Goal: Task Accomplishment & Management: Manage account settings

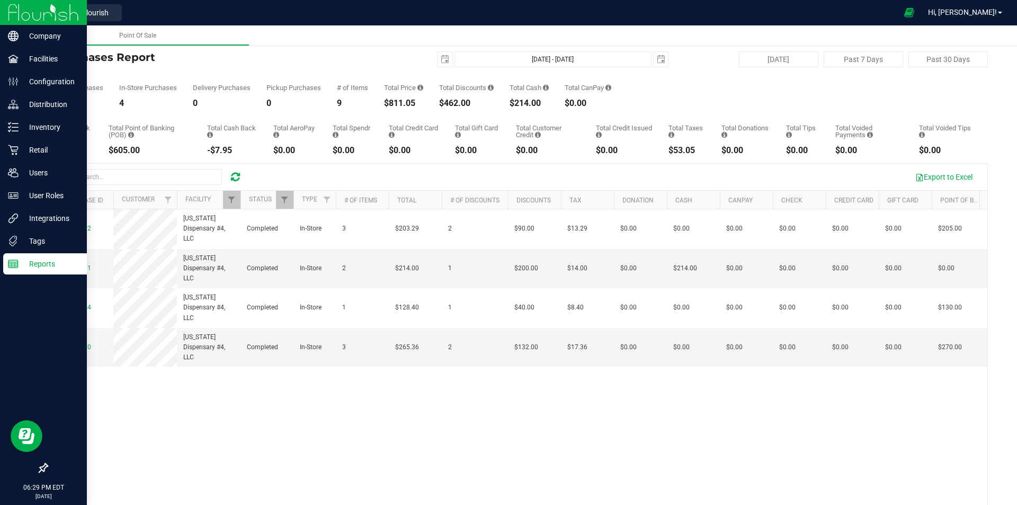
click at [41, 264] on p "Reports" at bounding box center [51, 263] width 64 height 13
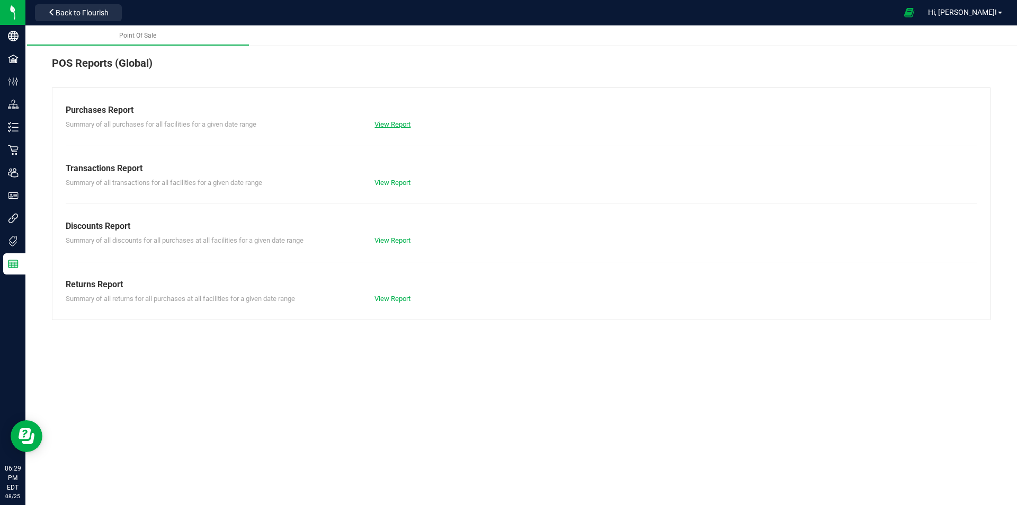
click at [401, 124] on link "View Report" at bounding box center [392, 124] width 36 height 8
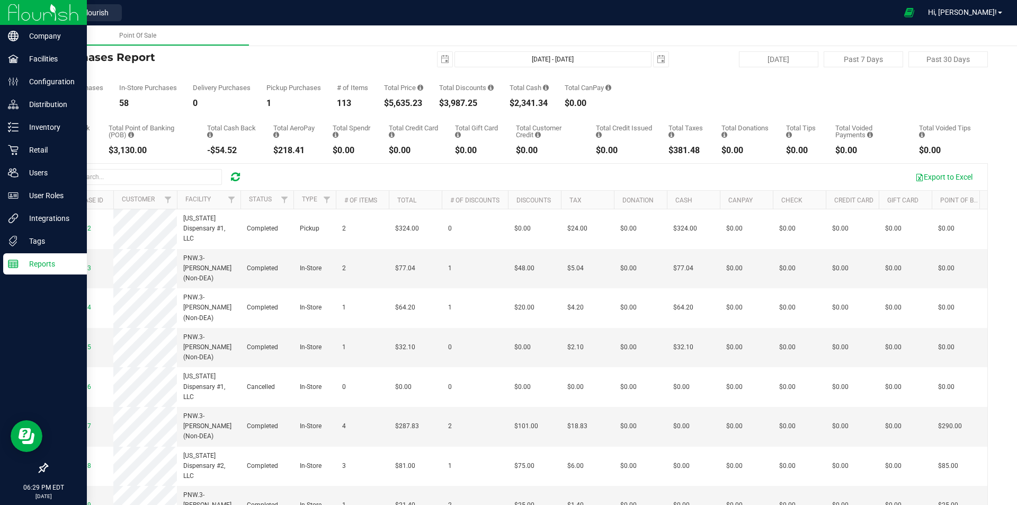
click at [39, 14] on img at bounding box center [43, 12] width 71 height 25
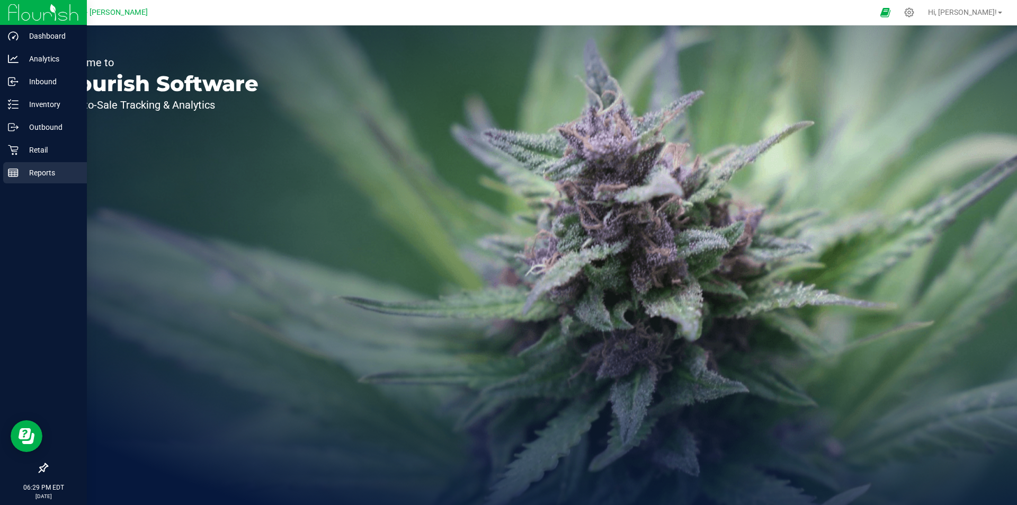
click at [49, 177] on p "Reports" at bounding box center [51, 172] width 64 height 13
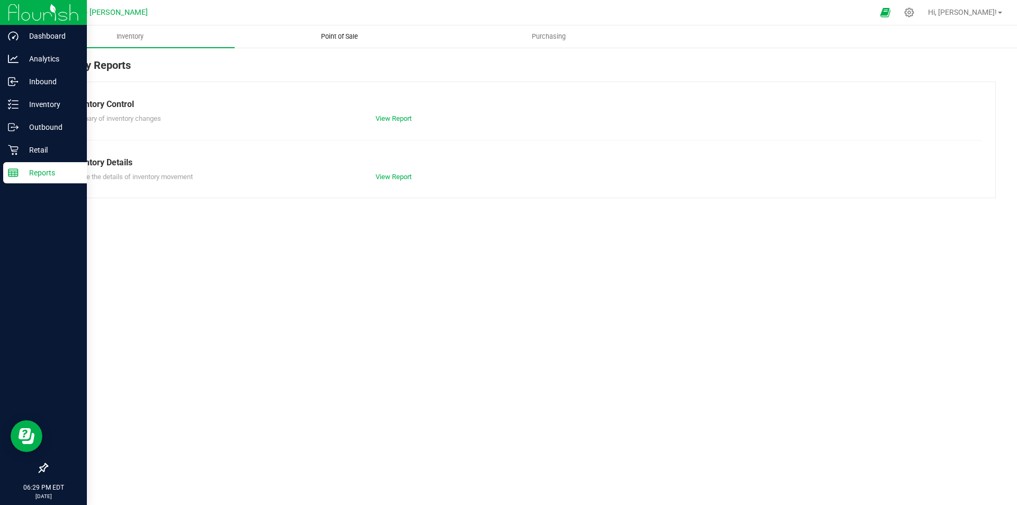
click at [341, 36] on span "Point of Sale" at bounding box center [340, 37] width 66 height 10
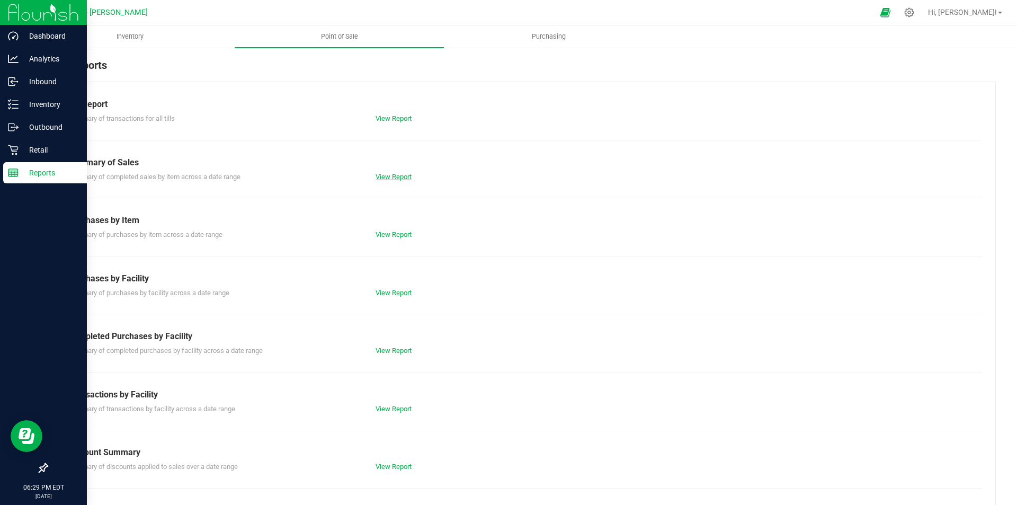
click at [396, 174] on link "View Report" at bounding box center [394, 177] width 36 height 8
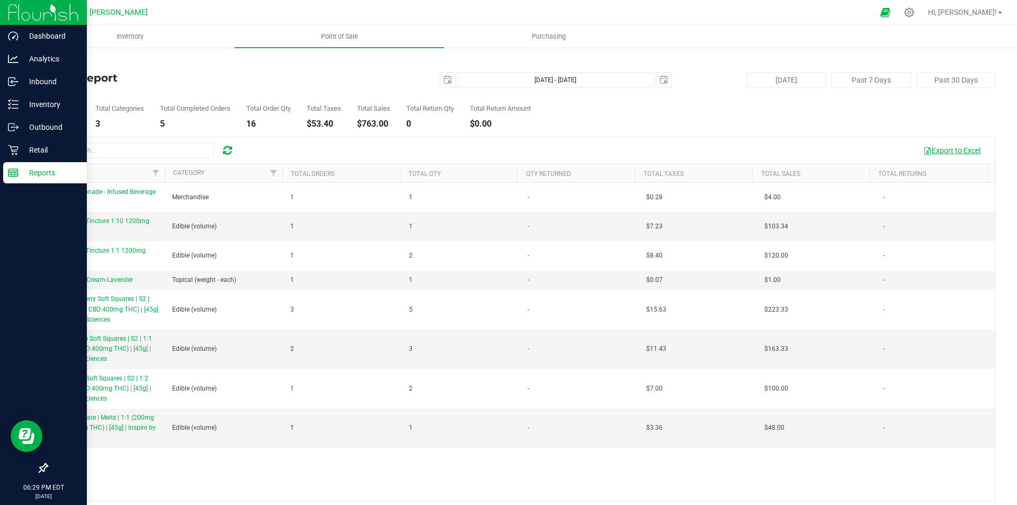
click at [946, 147] on button "Export to Excel" at bounding box center [951, 150] width 71 height 18
click at [52, 151] on p "Retail" at bounding box center [51, 150] width 64 height 13
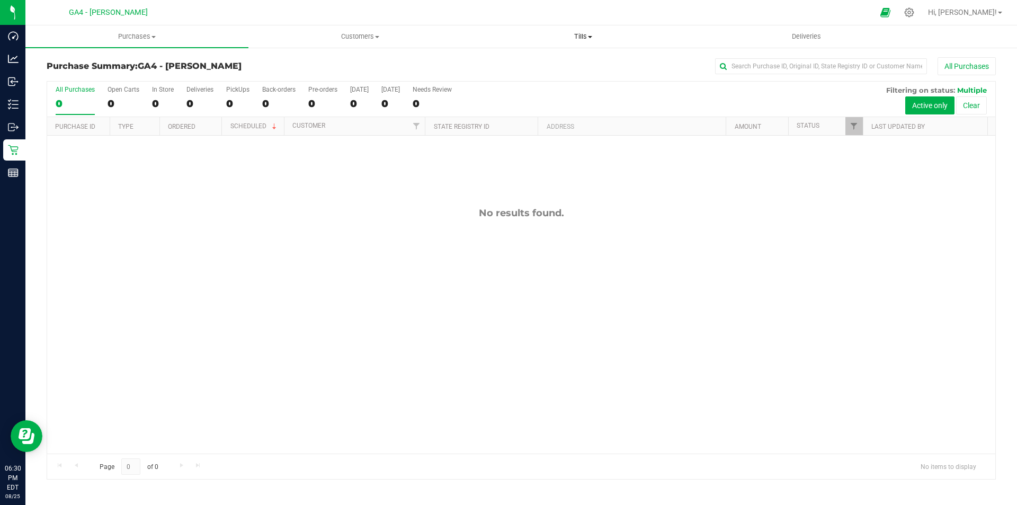
click at [583, 30] on uib-tab-heading "Tills Manage tills Reconcile e-payments" at bounding box center [583, 36] width 222 height 21
click at [535, 65] on span "Manage tills" at bounding box center [506, 63] width 71 height 9
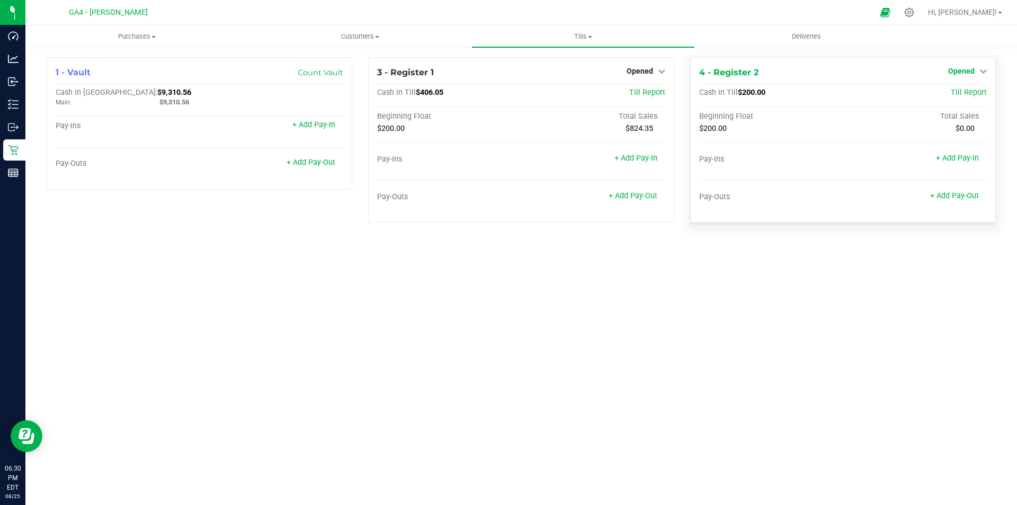
click at [951, 69] on span "Opened" at bounding box center [961, 71] width 26 height 8
click at [953, 90] on link "Close Till" at bounding box center [962, 93] width 29 height 8
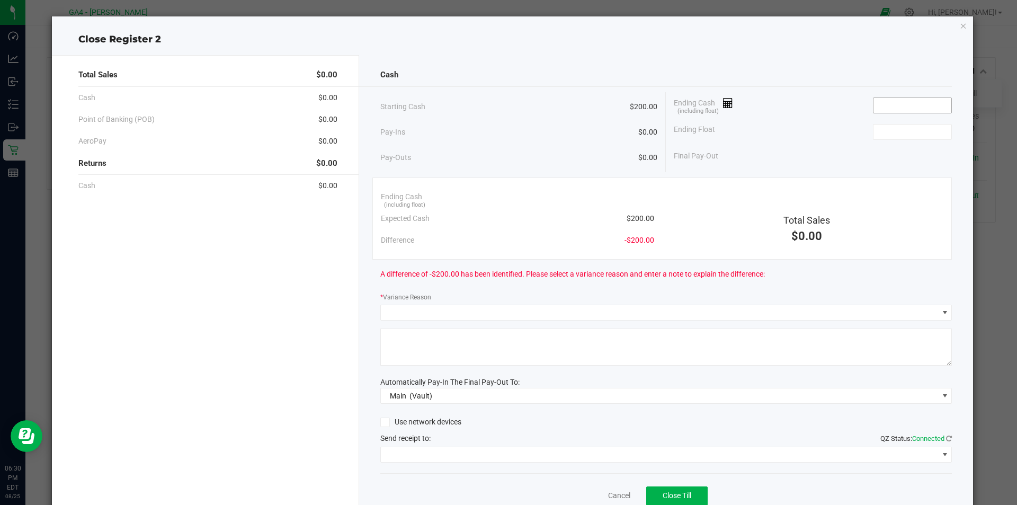
click at [923, 99] on input at bounding box center [912, 105] width 78 height 15
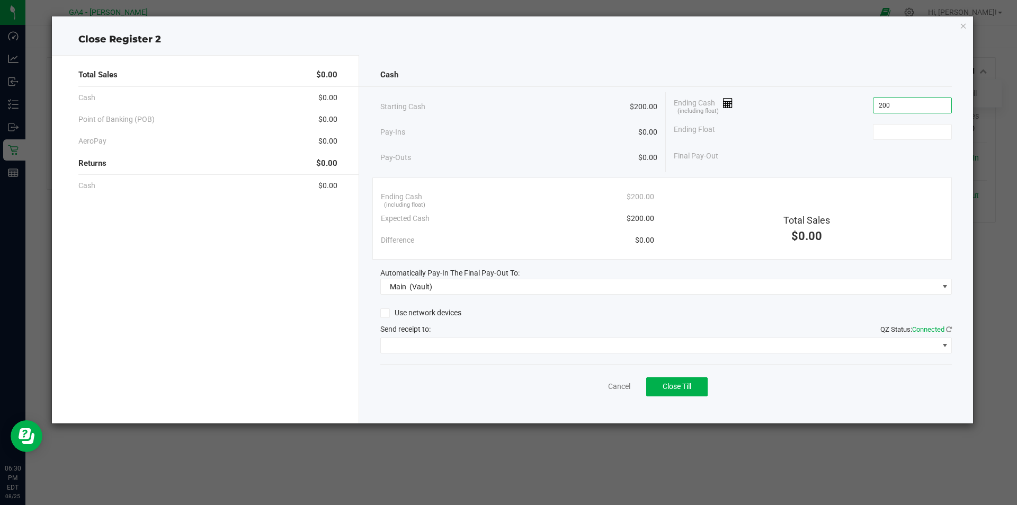
type input "$200.00"
click at [700, 390] on button "Close Till" at bounding box center [676, 386] width 61 height 19
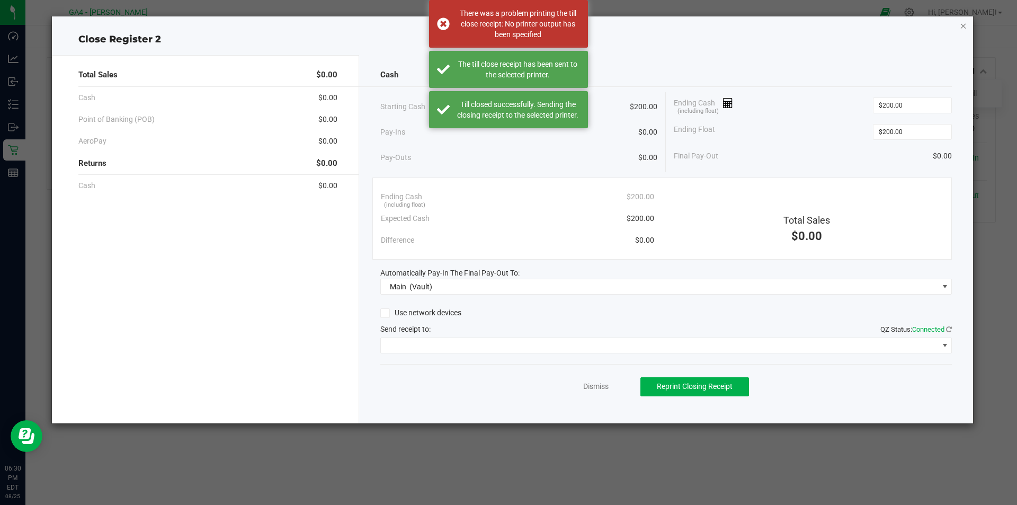
click at [964, 22] on icon "button" at bounding box center [963, 25] width 7 height 13
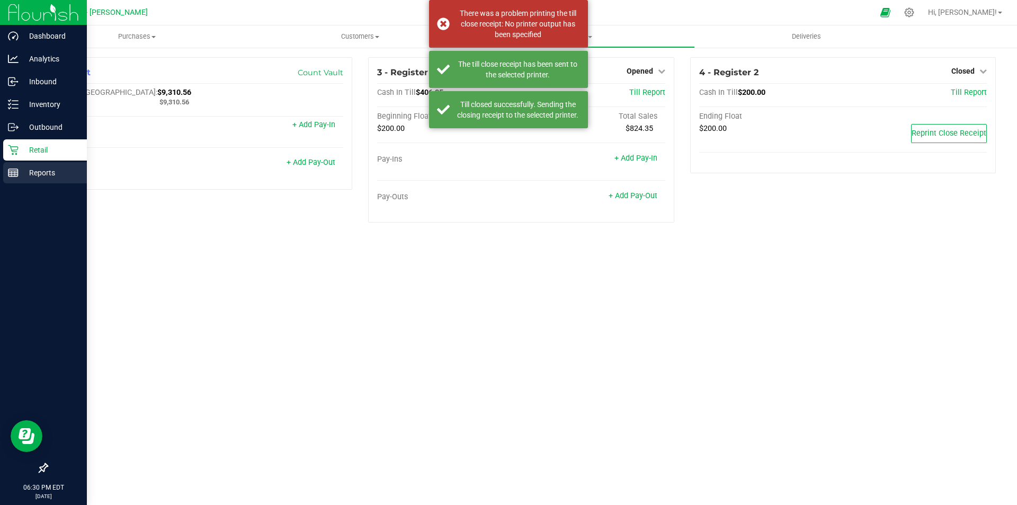
click at [24, 167] on p "Reports" at bounding box center [51, 172] width 64 height 13
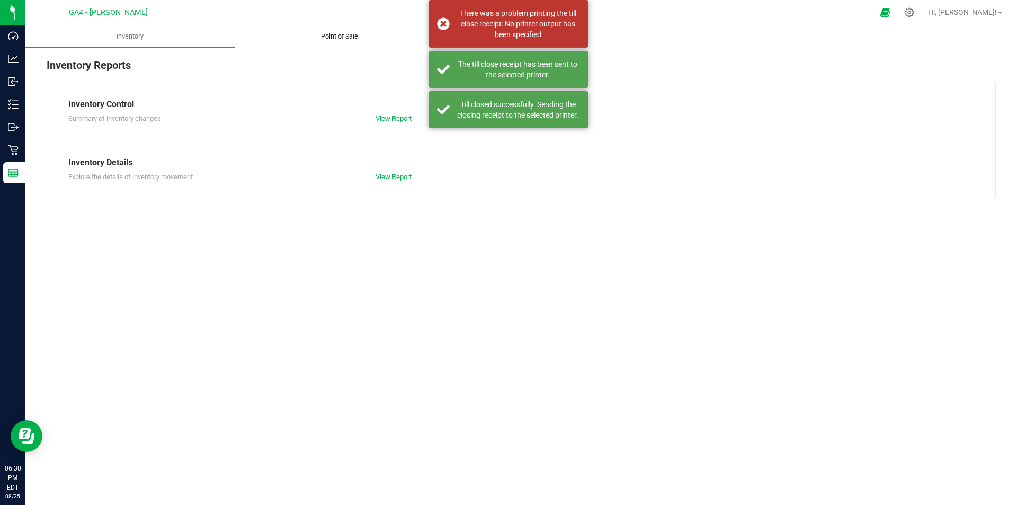
click at [344, 32] on span "Point of Sale" at bounding box center [340, 37] width 66 height 10
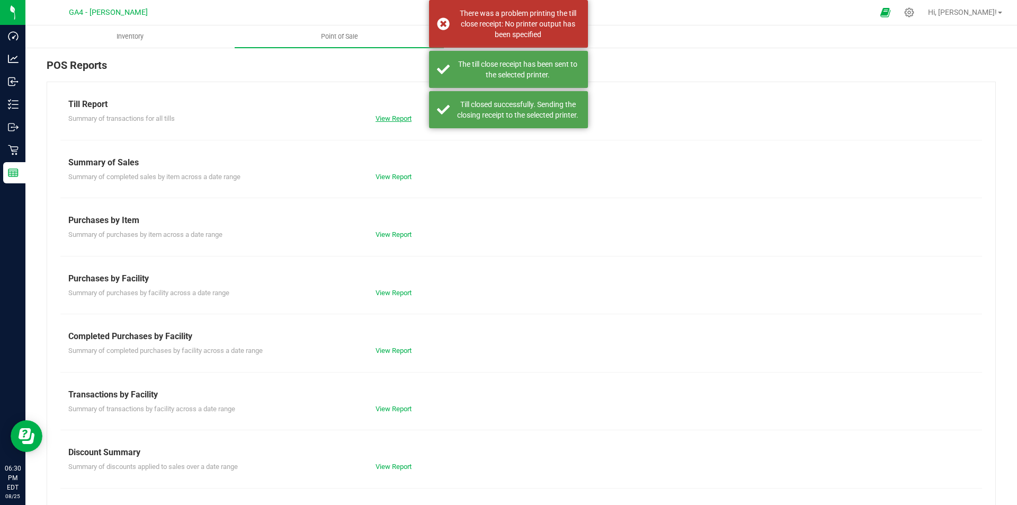
click at [381, 117] on link "View Report" at bounding box center [394, 118] width 36 height 8
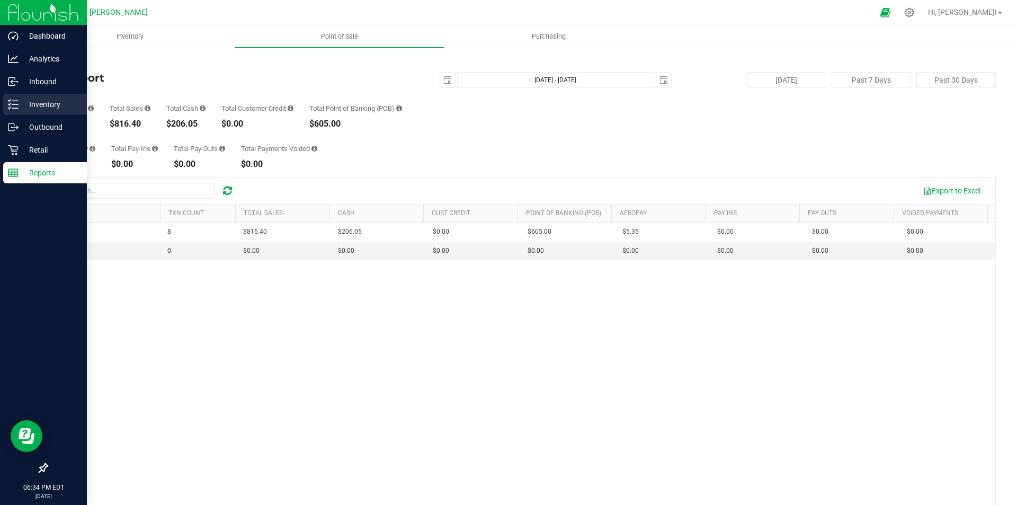
click at [41, 109] on p "Inventory" at bounding box center [51, 104] width 64 height 13
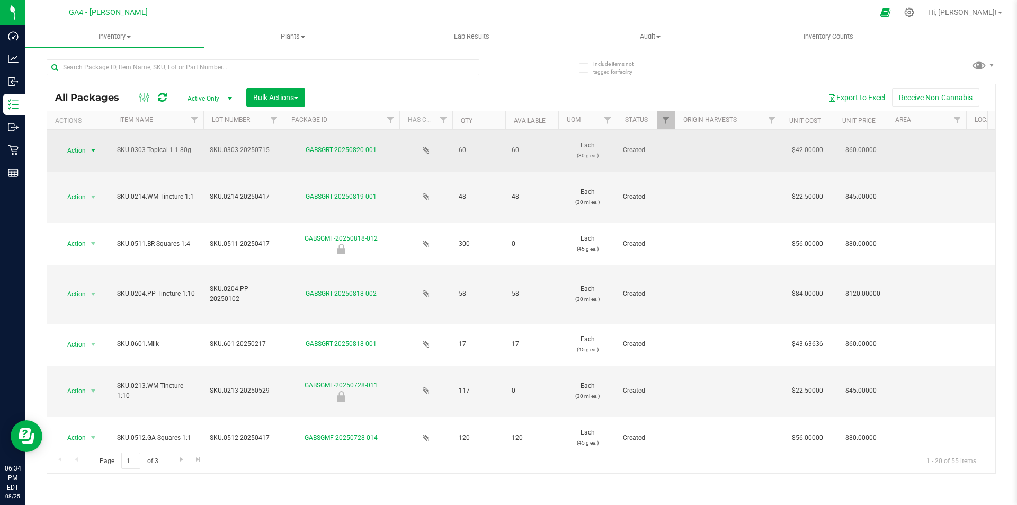
click at [93, 150] on span "select" at bounding box center [93, 150] width 8 height 8
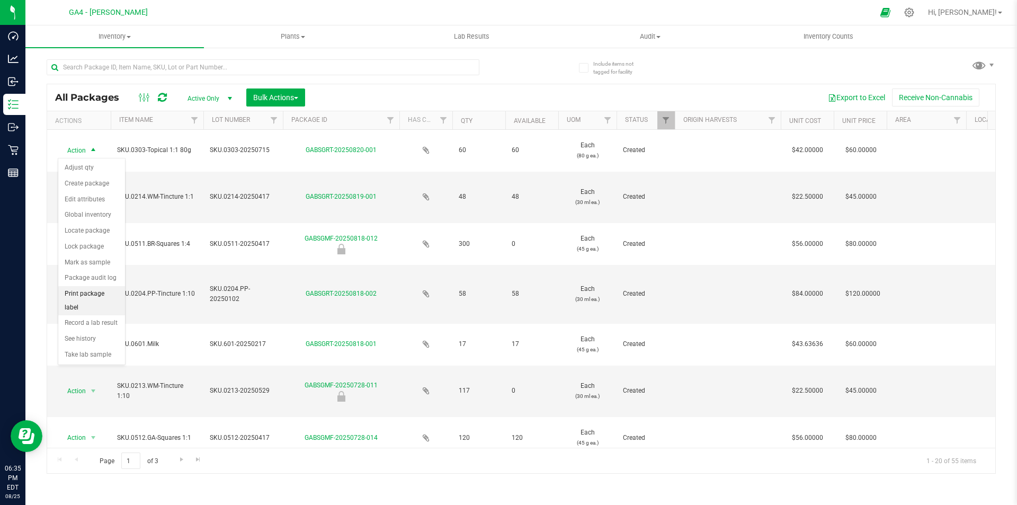
click at [92, 296] on li "Print package label" at bounding box center [91, 300] width 67 height 29
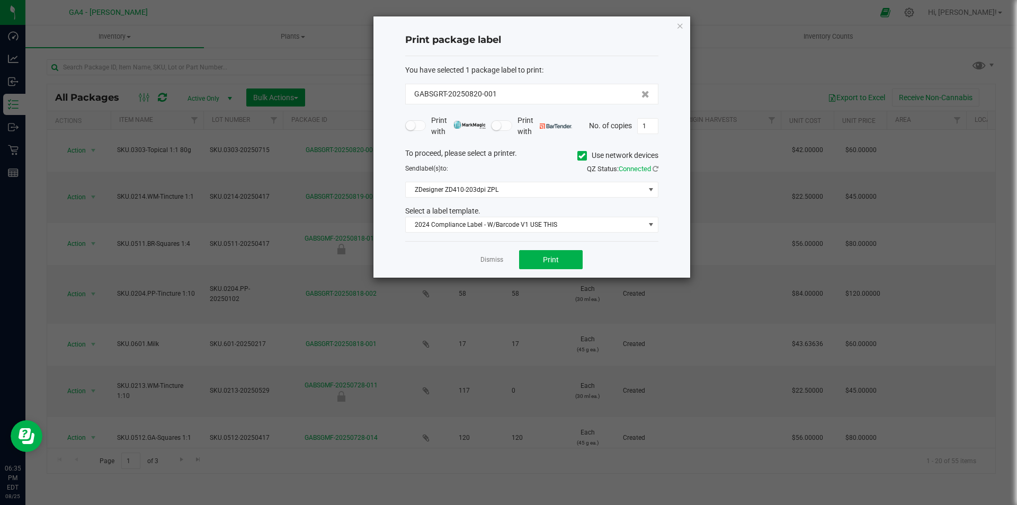
click at [584, 156] on span at bounding box center [582, 156] width 10 height 10
click at [0, 0] on input "Use network devices" at bounding box center [0, 0] width 0 height 0
click at [651, 189] on span at bounding box center [651, 189] width 8 height 8
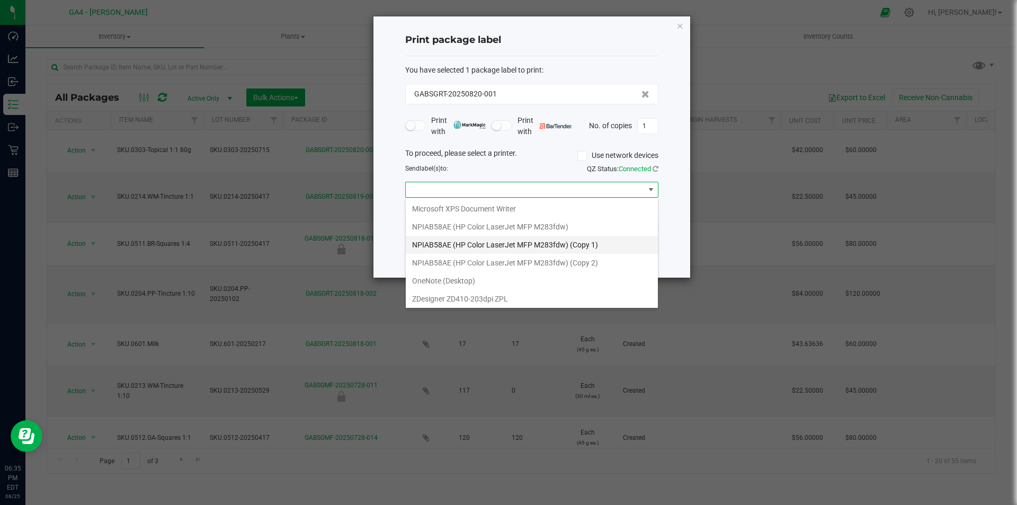
scroll to position [56, 0]
click at [491, 293] on ZPL "ZDesigner ZD410-203dpi ZPL" at bounding box center [532, 297] width 252 height 18
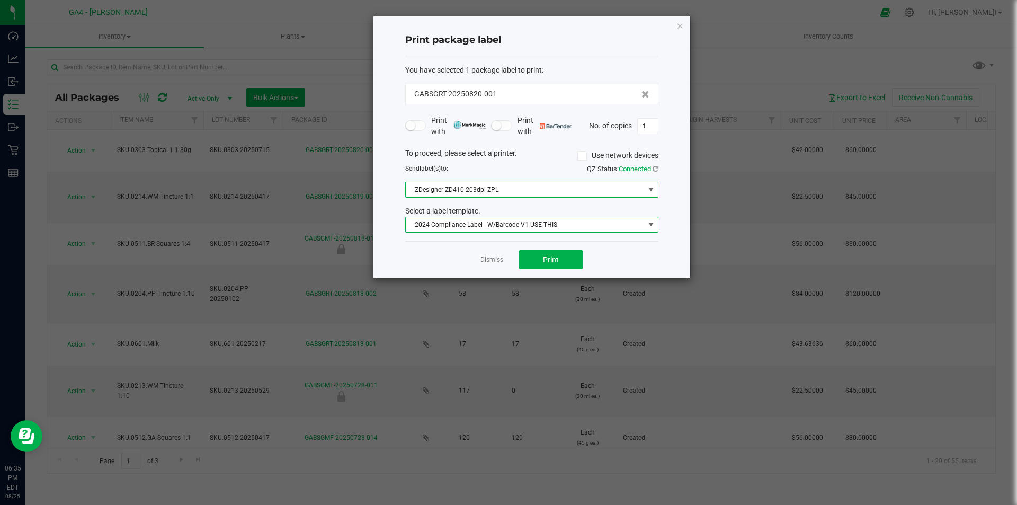
click at [633, 222] on span "2024 Compliance Label - W/Barcode V1 USE THIS" at bounding box center [525, 224] width 239 height 15
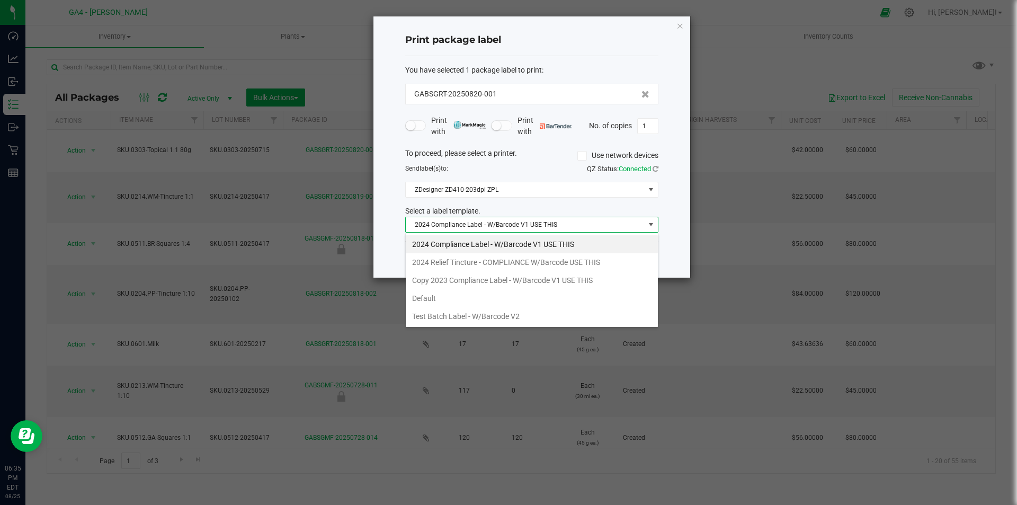
scroll to position [16, 253]
click at [467, 243] on li "2024 Compliance Label - W/Barcode V1 USE THIS" at bounding box center [532, 244] width 252 height 18
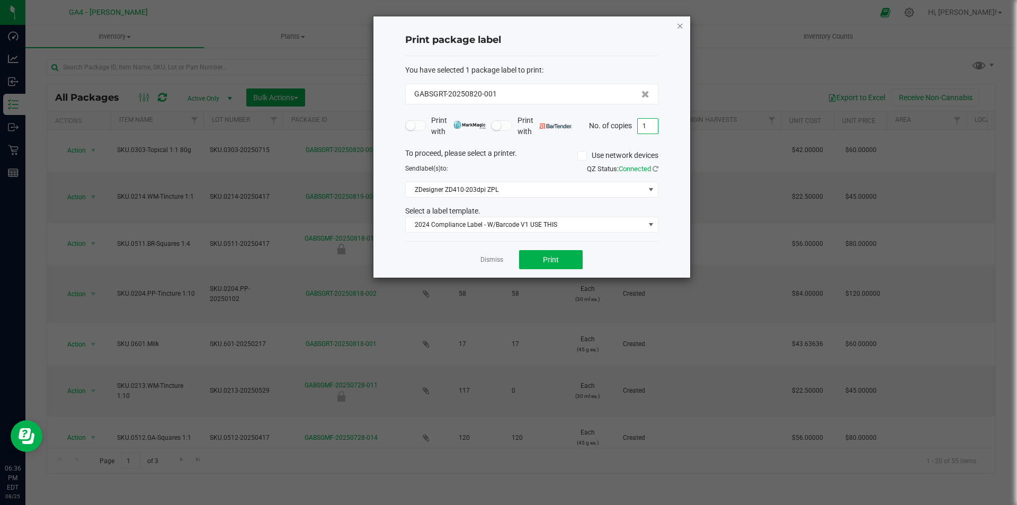
click at [678, 24] on icon "button" at bounding box center [679, 25] width 7 height 13
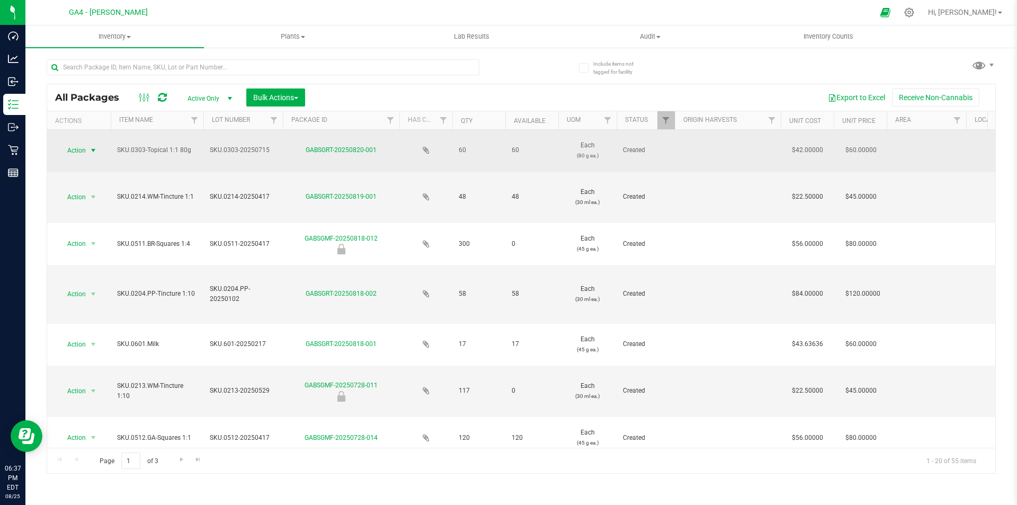
click at [93, 149] on span "select" at bounding box center [93, 150] width 8 height 8
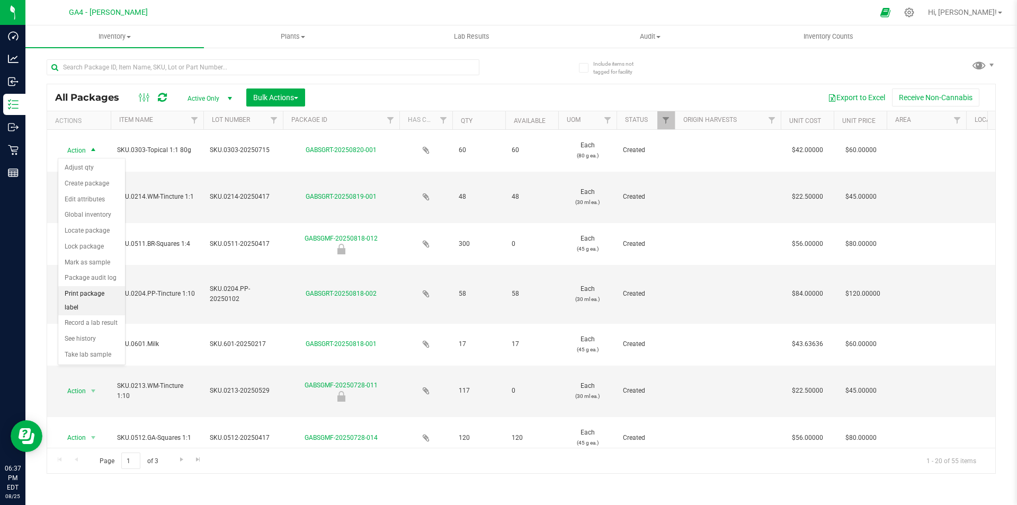
click at [98, 292] on li "Print package label" at bounding box center [91, 300] width 67 height 29
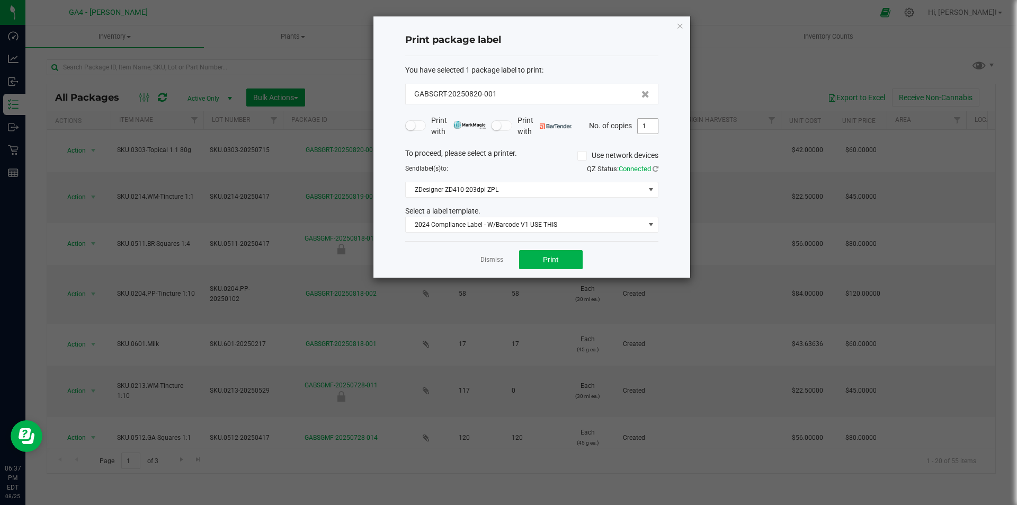
click at [649, 128] on input "1" at bounding box center [648, 126] width 20 height 15
type input "60"
click at [550, 259] on span "Print" at bounding box center [551, 259] width 16 height 8
click at [676, 27] on icon "button" at bounding box center [679, 25] width 7 height 13
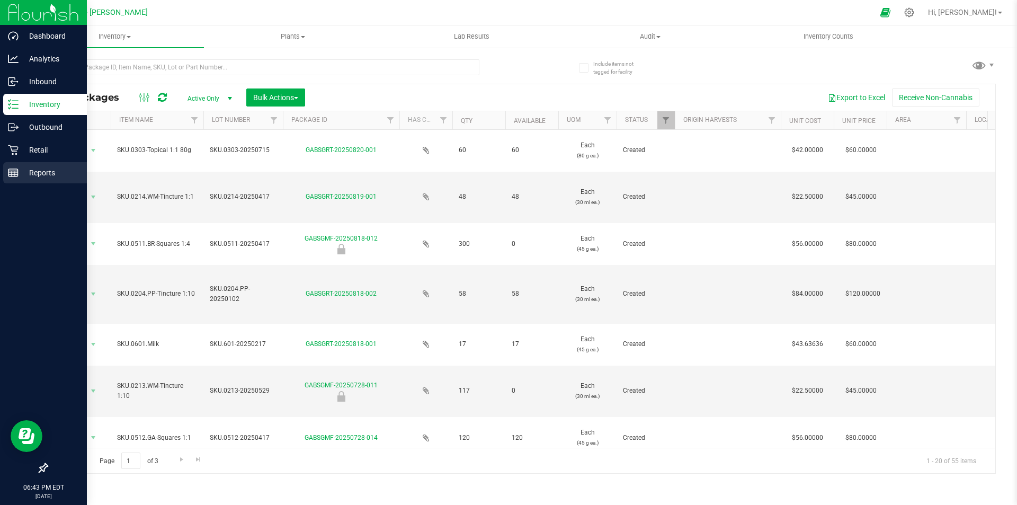
click at [12, 175] on line at bounding box center [13, 175] width 10 height 0
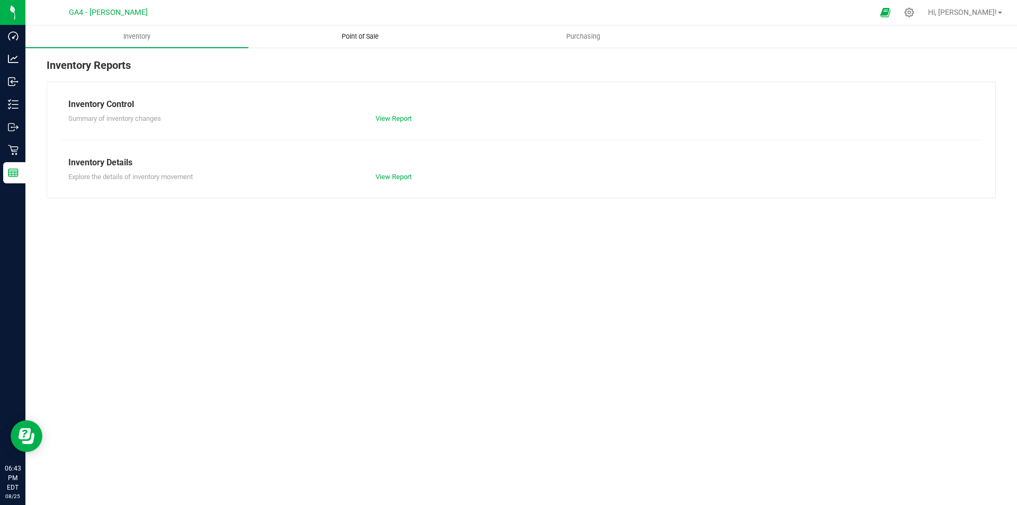
click at [371, 39] on span "Point of Sale" at bounding box center [360, 37] width 66 height 10
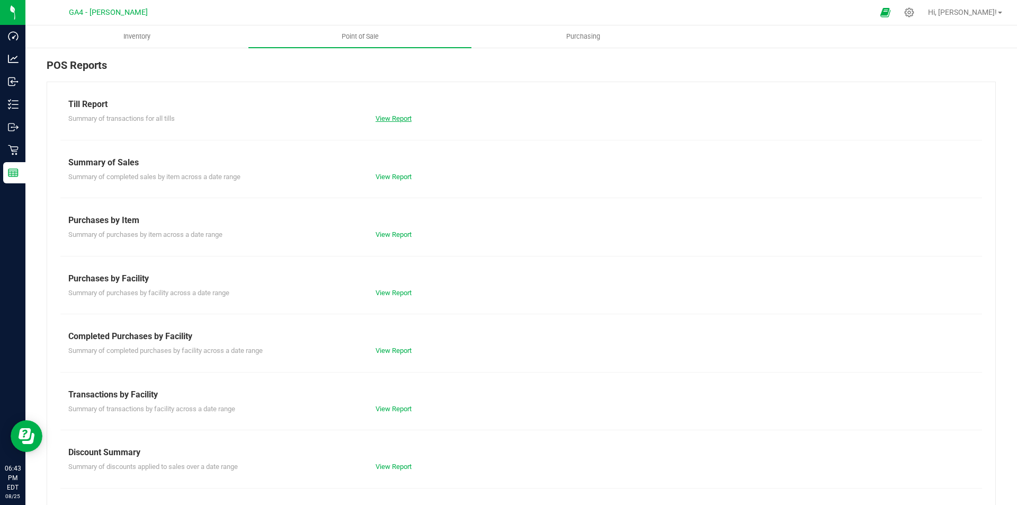
click at [392, 121] on link "View Report" at bounding box center [394, 118] width 36 height 8
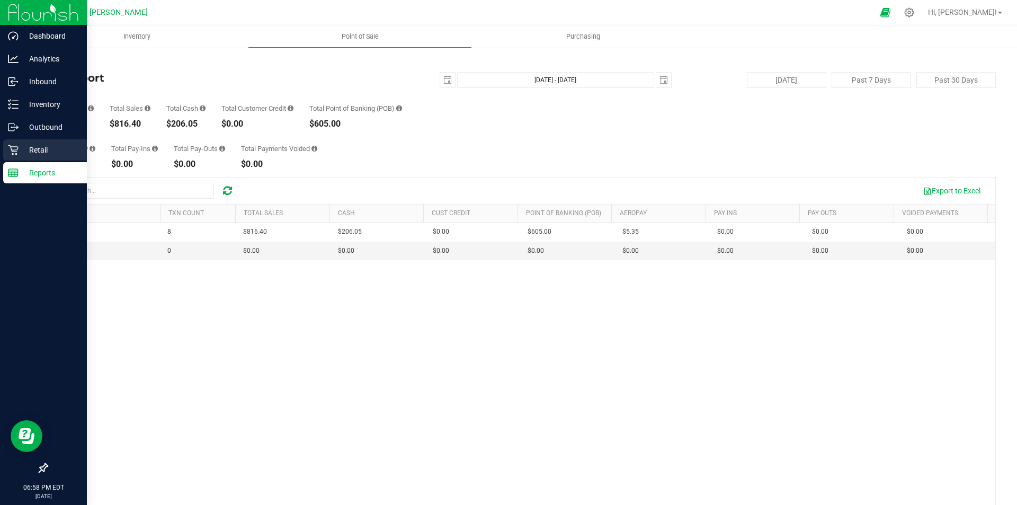
click at [37, 152] on p "Retail" at bounding box center [51, 150] width 64 height 13
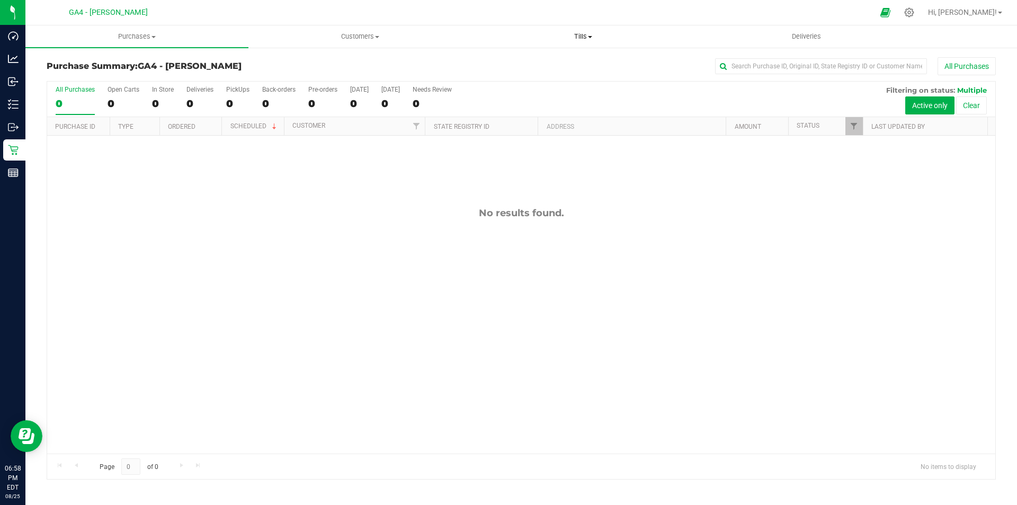
click at [590, 42] on uib-tab-heading "Tills Manage tills Reconcile e-payments" at bounding box center [583, 36] width 222 height 21
click at [544, 65] on li "Manage tills" at bounding box center [582, 64] width 223 height 13
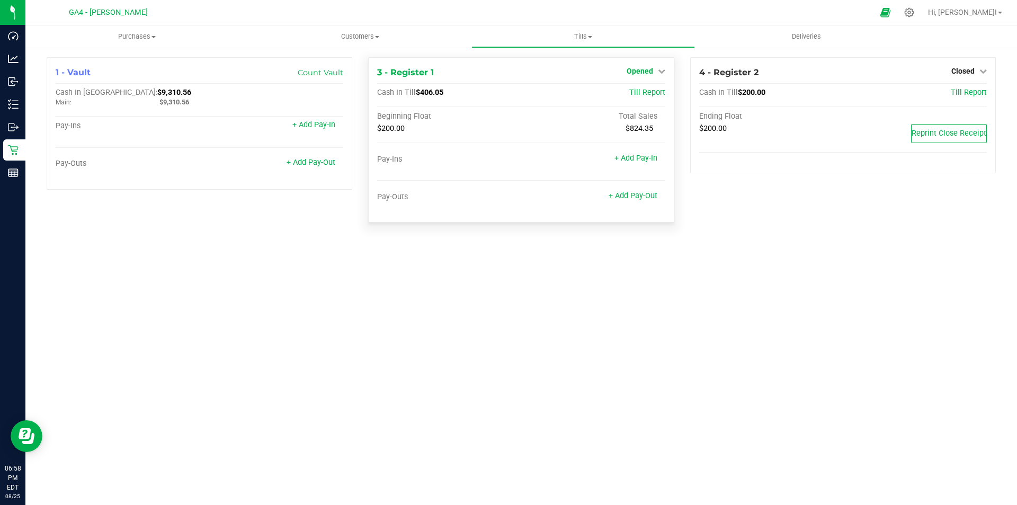
click at [651, 74] on span "Opened" at bounding box center [640, 71] width 26 height 8
click at [645, 92] on link "Close Till" at bounding box center [641, 93] width 29 height 8
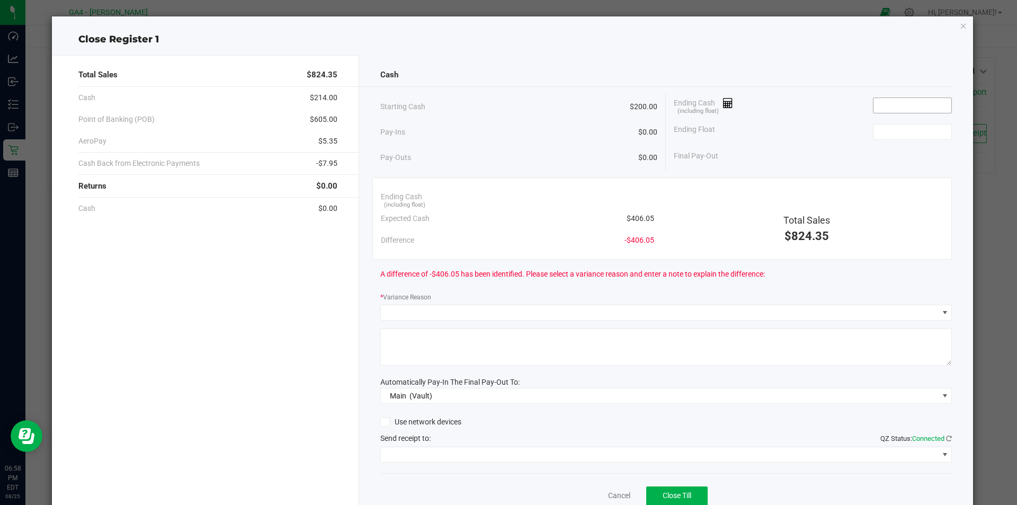
click at [884, 104] on input at bounding box center [912, 105] width 78 height 15
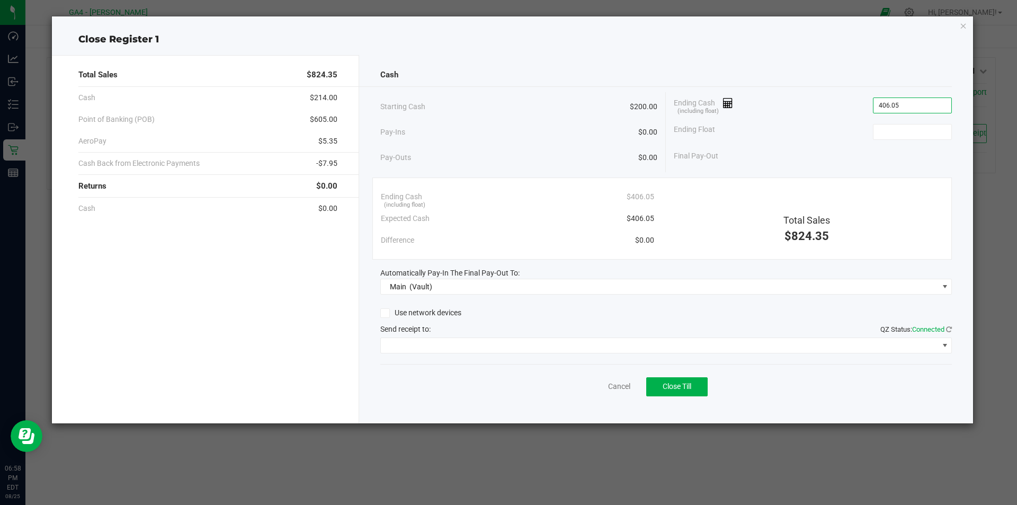
type input "$406.05"
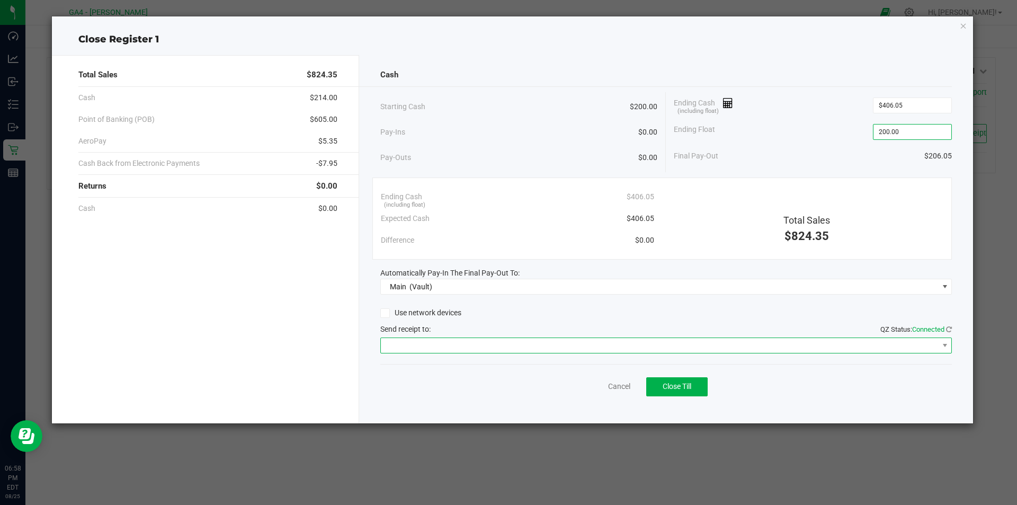
type input "$200.00"
click at [939, 344] on span at bounding box center [944, 345] width 13 height 15
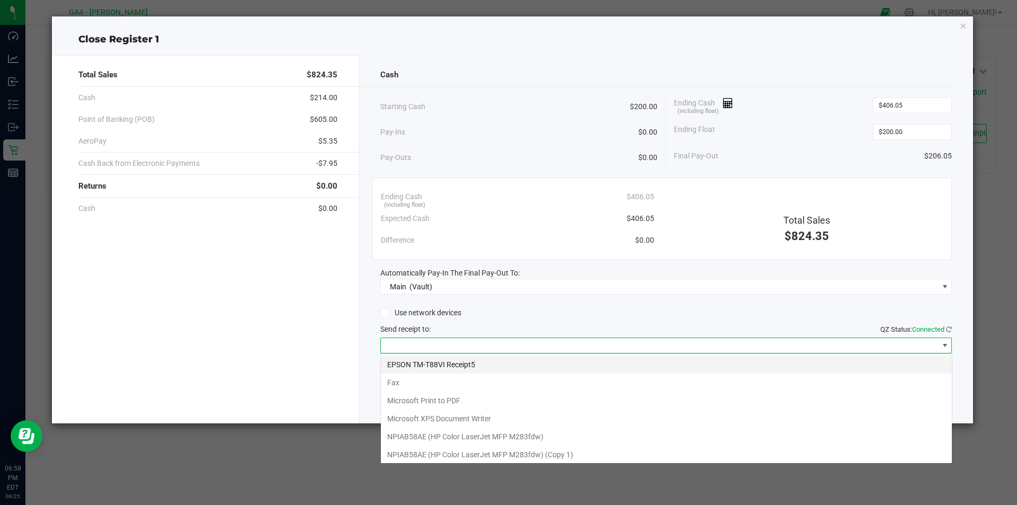
scroll to position [16, 571]
click at [496, 366] on Receipt5 "EPSON TM-T88VI Receipt5" at bounding box center [666, 364] width 571 height 18
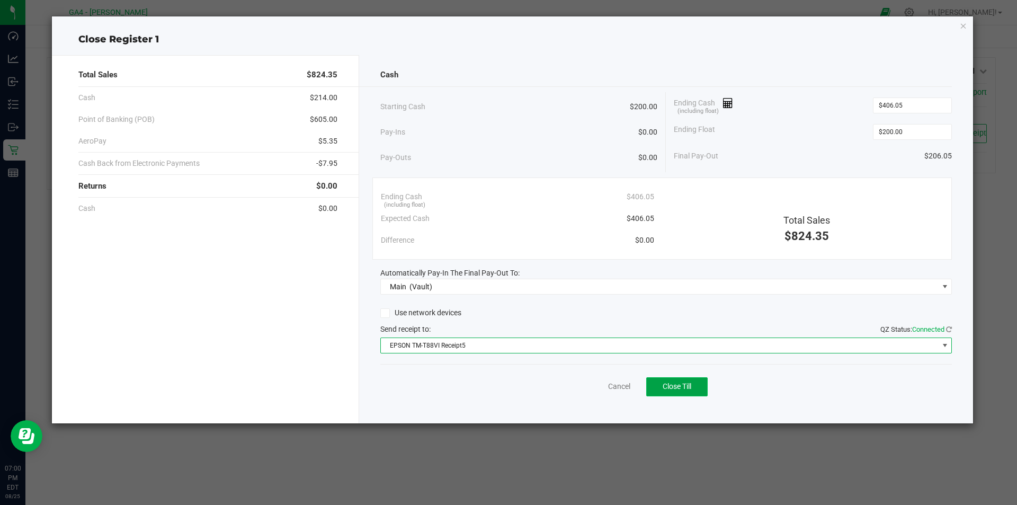
click at [685, 391] on button "Close Till" at bounding box center [676, 386] width 61 height 19
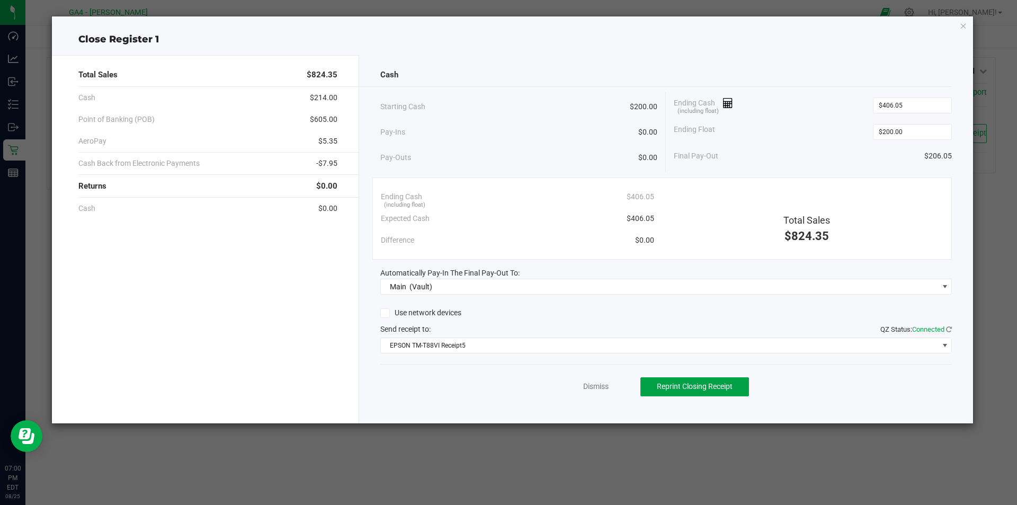
click at [685, 391] on button "Reprint Closing Receipt" at bounding box center [694, 386] width 109 height 19
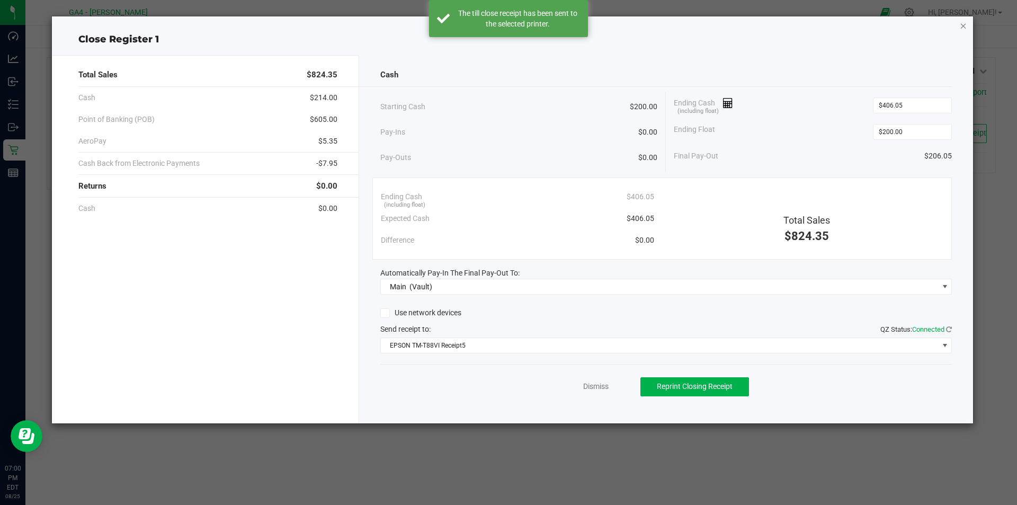
click at [963, 25] on icon "button" at bounding box center [963, 25] width 7 height 13
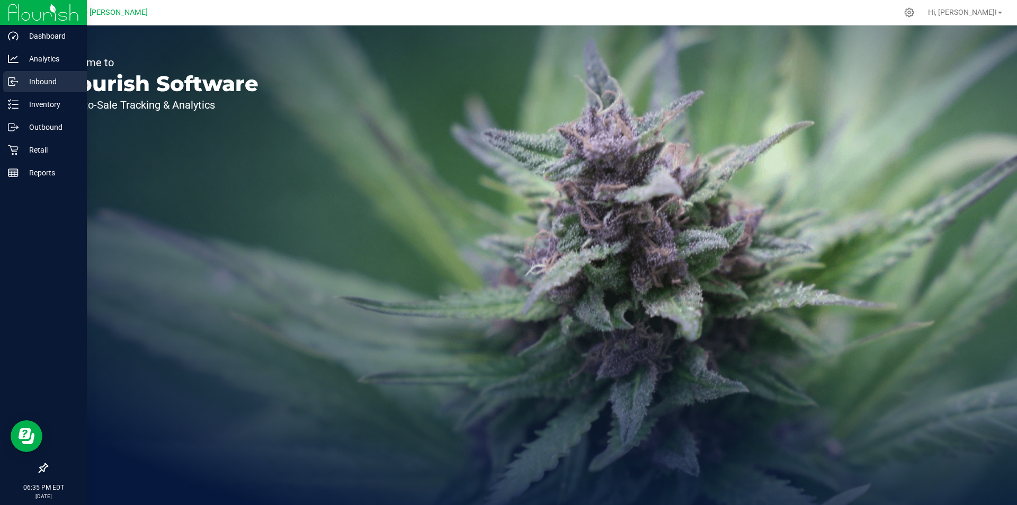
click at [48, 82] on p "Inbound" at bounding box center [51, 81] width 64 height 13
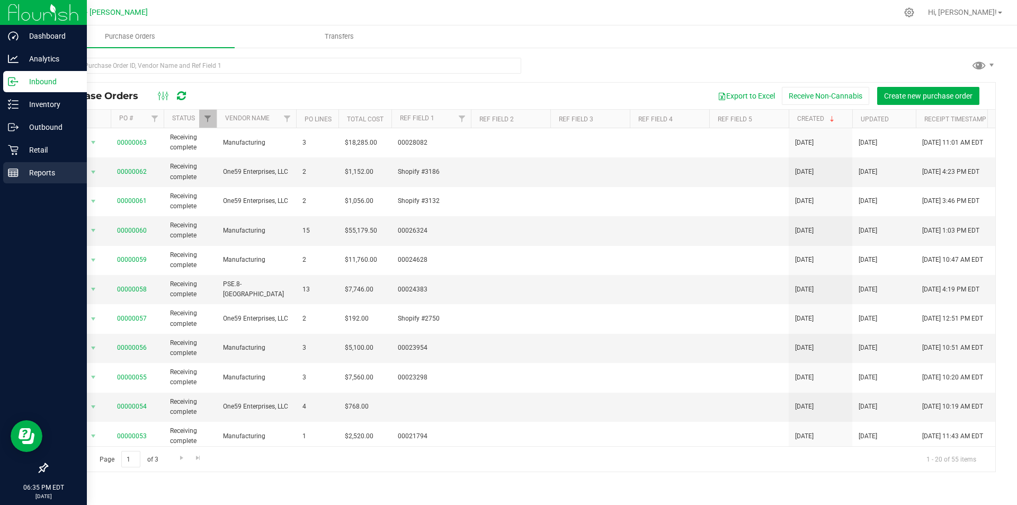
click at [32, 173] on p "Reports" at bounding box center [51, 172] width 64 height 13
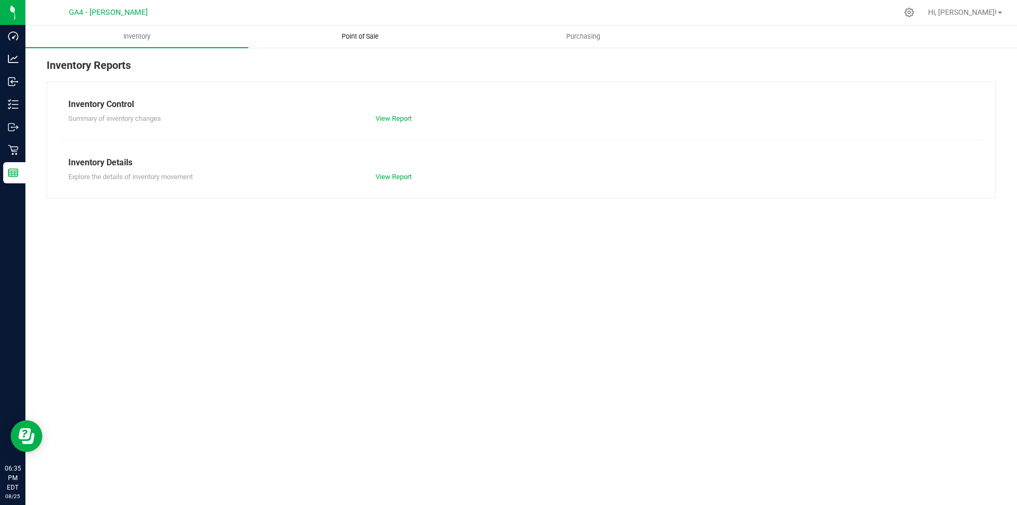
click at [352, 38] on span "Point of Sale" at bounding box center [360, 37] width 66 height 10
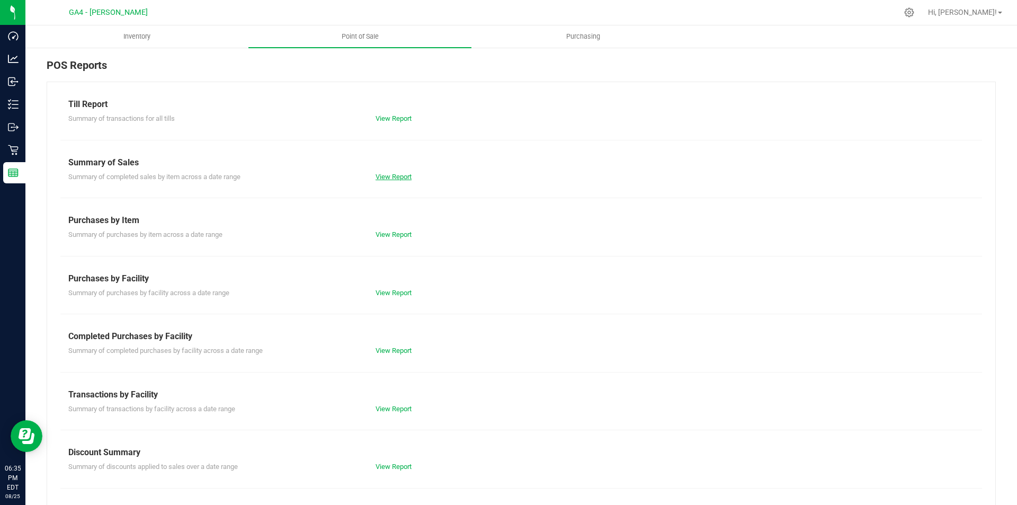
click at [382, 174] on link "View Report" at bounding box center [394, 177] width 36 height 8
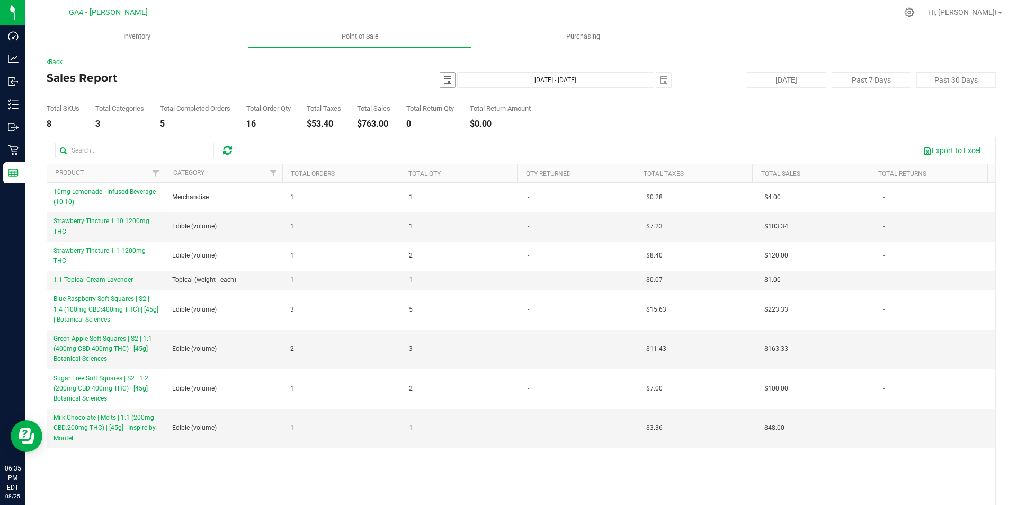
click at [443, 82] on span "select" at bounding box center [447, 80] width 8 height 8
click at [504, 183] on link "21" at bounding box center [505, 188] width 15 height 16
type input "[DATE]"
type input "[DATE] - [DATE]"
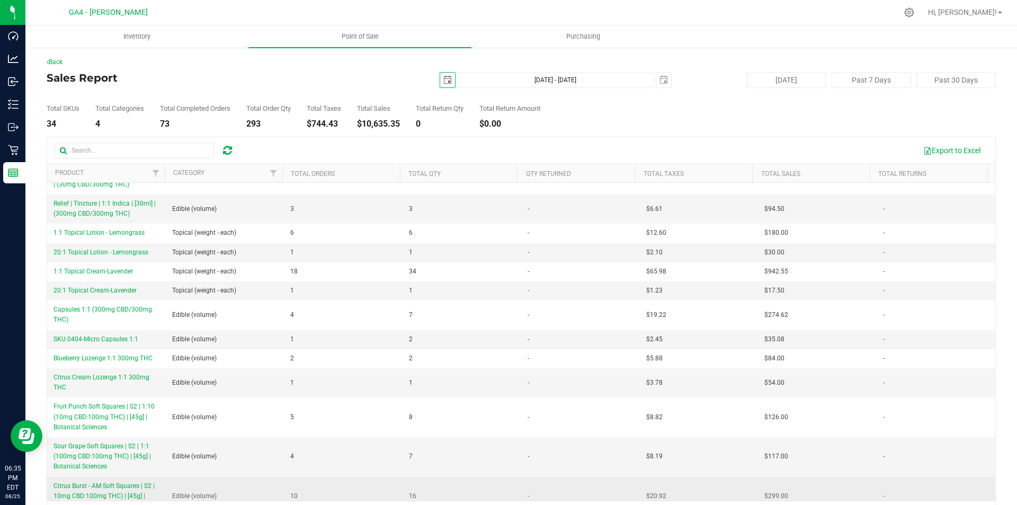
scroll to position [373, 0]
